Goal: Transaction & Acquisition: Purchase product/service

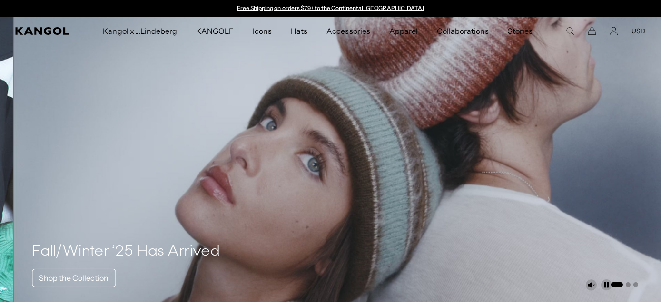
scroll to position [0, 220]
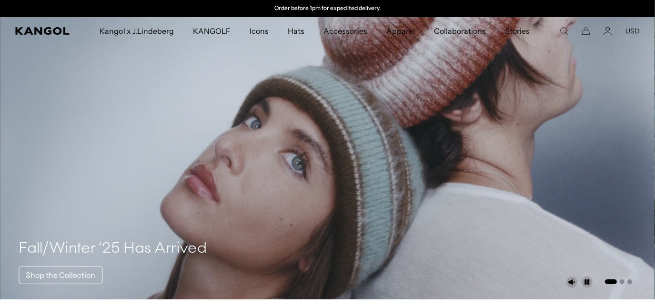
click at [565, 30] on icon "Search here" at bounding box center [564, 31] width 9 height 9
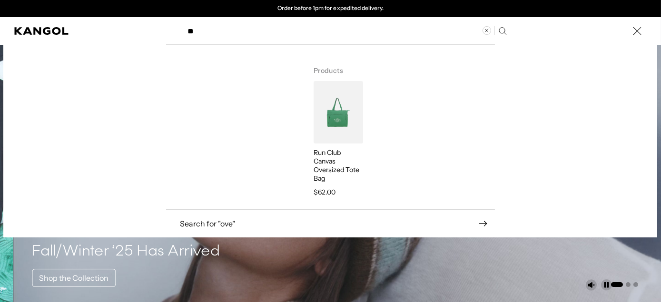
type input "*"
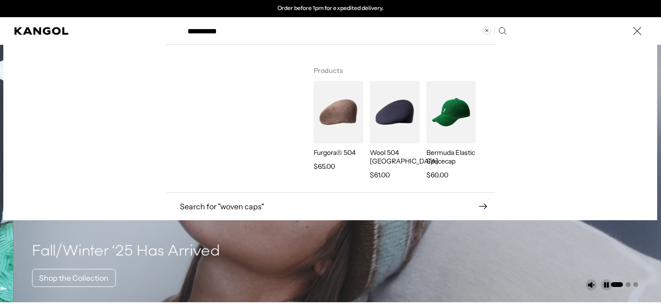
type input "**********"
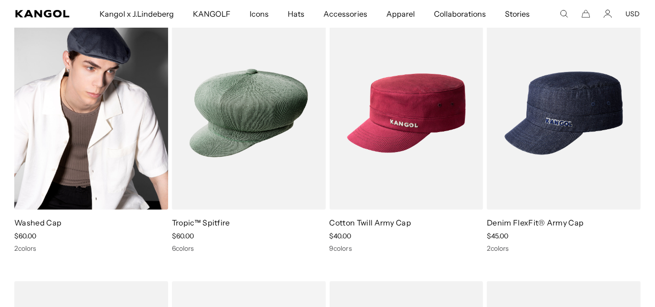
click at [109, 130] on img at bounding box center [91, 113] width 154 height 193
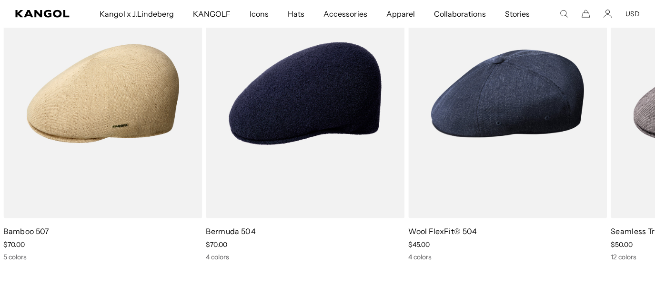
scroll to position [702, 0]
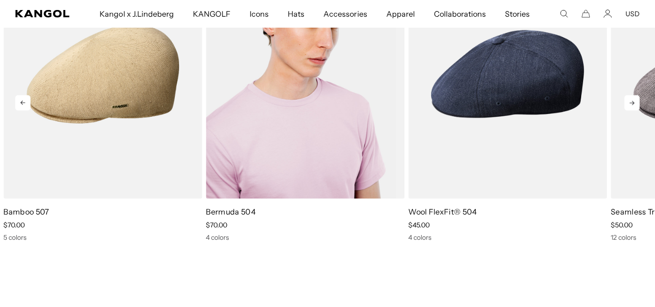
click at [317, 88] on img "2 of 5" at bounding box center [305, 75] width 199 height 250
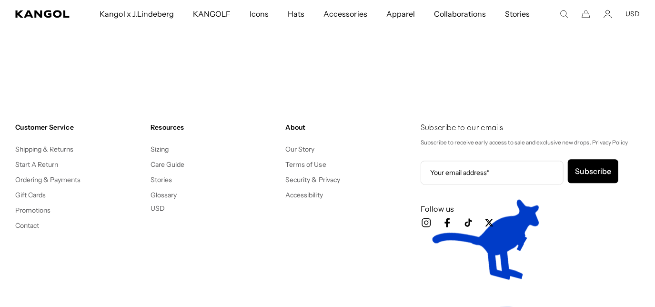
scroll to position [441, 0]
